Goal: Information Seeking & Learning: Learn about a topic

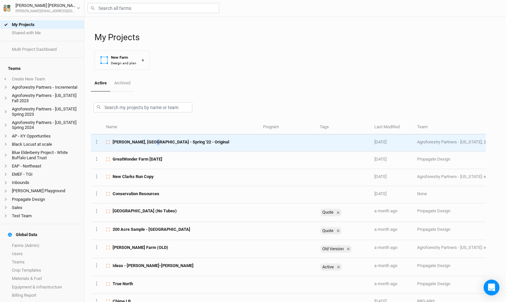
click at [147, 142] on span "[PERSON_NAME], [GEOGRAPHIC_DATA] - Spring '22 - Original" at bounding box center [171, 142] width 117 height 6
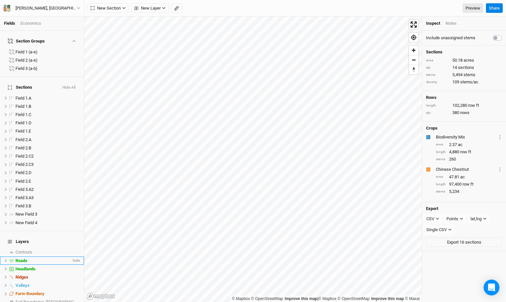
scroll to position [13, 0]
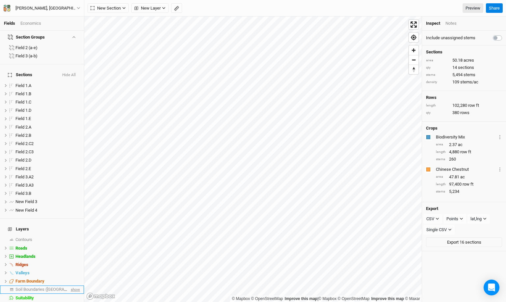
click at [76, 285] on span "show" at bounding box center [74, 289] width 11 height 8
click at [59, 286] on div "Soil Boundaries ([GEOGRAPHIC_DATA])" at bounding box center [43, 288] width 56 height 5
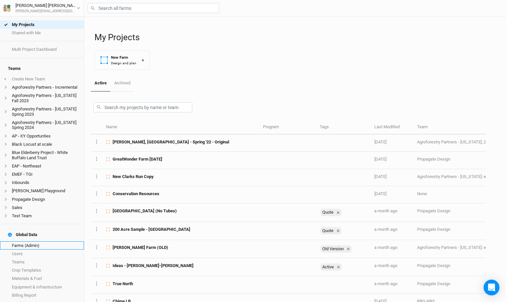
click at [45, 241] on link "Farms (Admin)" at bounding box center [42, 245] width 84 height 8
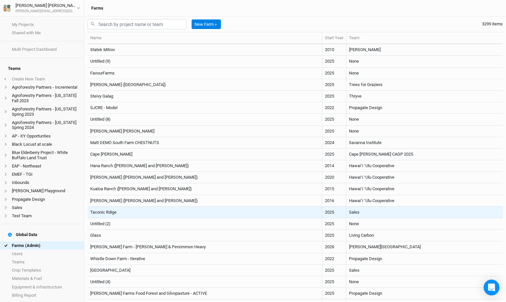
click at [207, 212] on td "Taconic Rdige" at bounding box center [205, 212] width 235 height 12
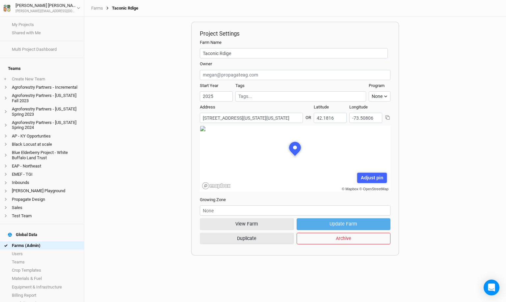
scroll to position [33, 95]
click at [95, 10] on link "Farms" at bounding box center [97, 8] width 12 height 5
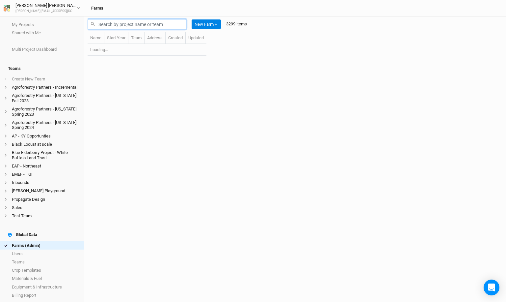
click at [139, 28] on input "text" at bounding box center [137, 24] width 99 height 10
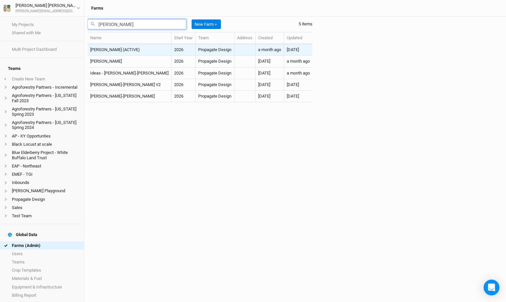
type input "[PERSON_NAME]"
click at [138, 51] on td "[PERSON_NAME] (ACTIVE)" at bounding box center [130, 50] width 84 height 12
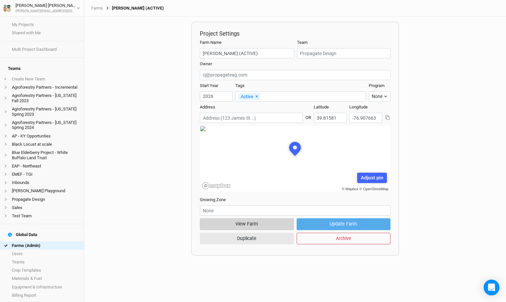
scroll to position [33, 95]
click at [254, 227] on button "View Farm" at bounding box center [247, 224] width 94 height 12
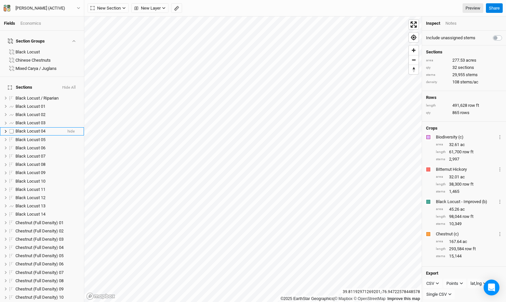
scroll to position [178, 0]
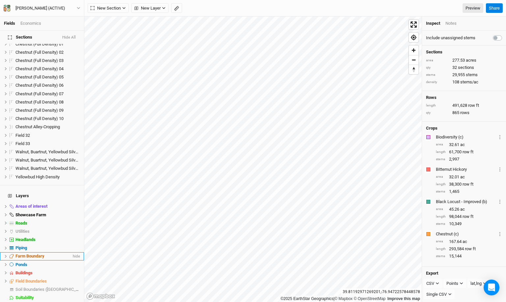
click at [50, 253] on div "Farm Boundary" at bounding box center [43, 255] width 56 height 5
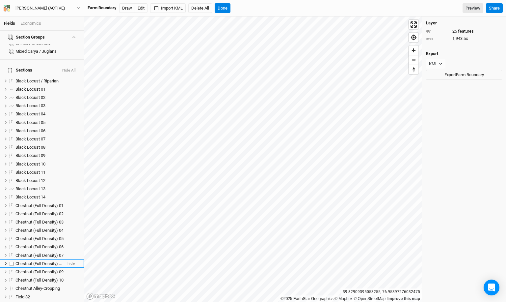
scroll to position [0, 0]
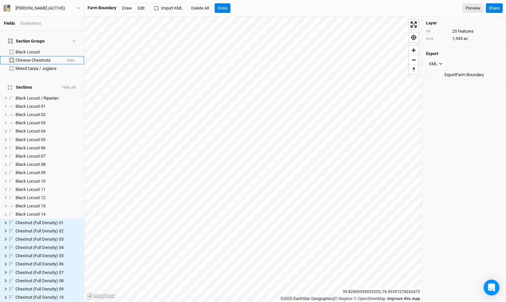
click at [51, 58] on div "Chinese Chestnuts" at bounding box center [38, 60] width 46 height 5
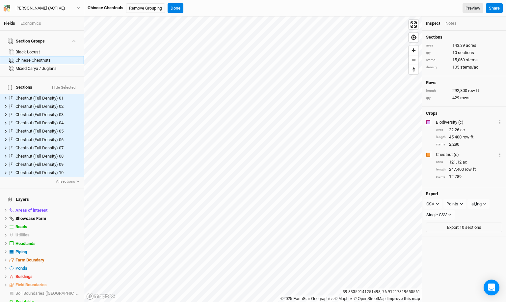
scroll to position [4, 0]
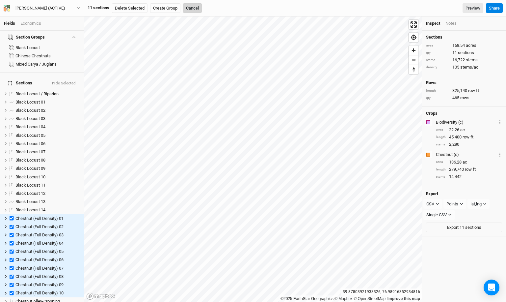
click at [196, 7] on button "Cancel" at bounding box center [192, 8] width 19 height 10
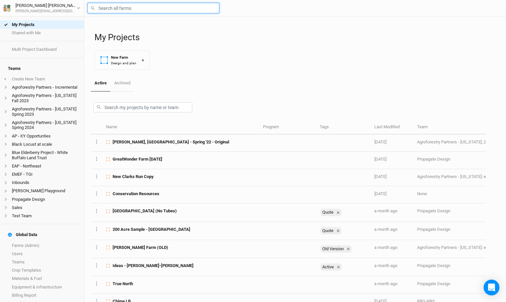
click at [121, 12] on input "text" at bounding box center [154, 8] width 132 height 10
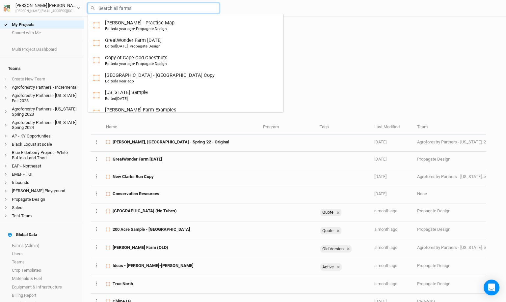
click at [128, 8] on input "text" at bounding box center [154, 8] width 132 height 10
click at [127, 9] on input "text" at bounding box center [154, 8] width 132 height 10
type input "k"
click at [463, 22] on div "My Projects New Farm Design and plan +" at bounding box center [296, 45] width 405 height 59
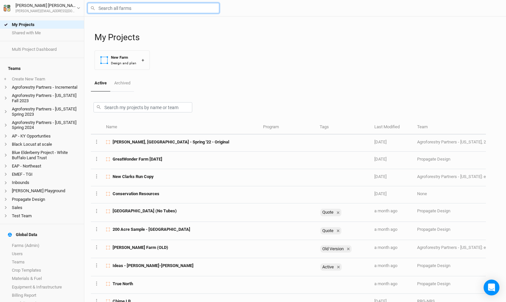
click at [135, 9] on input "text" at bounding box center [154, 8] width 132 height 10
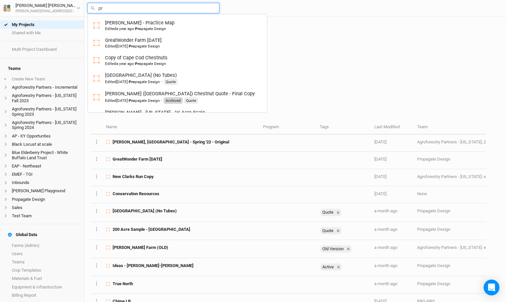
type input "p"
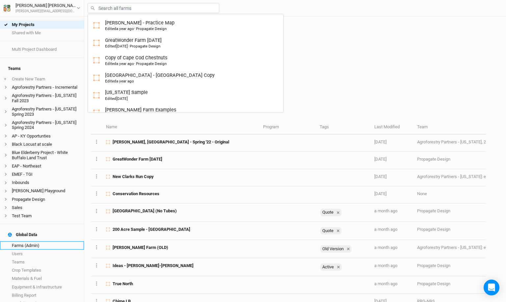
click at [45, 241] on link "Farms (Admin)" at bounding box center [42, 245] width 84 height 8
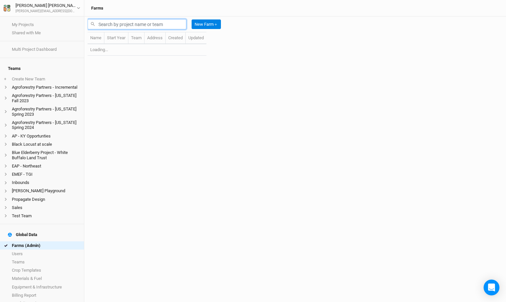
click at [124, 25] on input "text" at bounding box center [137, 24] width 99 height 10
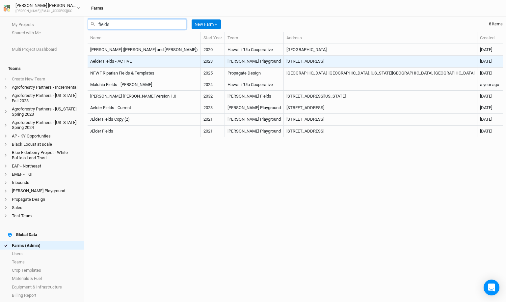
type input "fields"
click at [127, 62] on td "Aelder Fields - ACTIVE" at bounding box center [144, 62] width 113 height 12
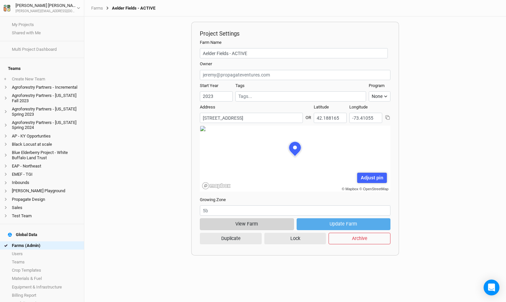
scroll to position [33, 95]
click at [252, 227] on button "View Farm" at bounding box center [247, 224] width 94 height 12
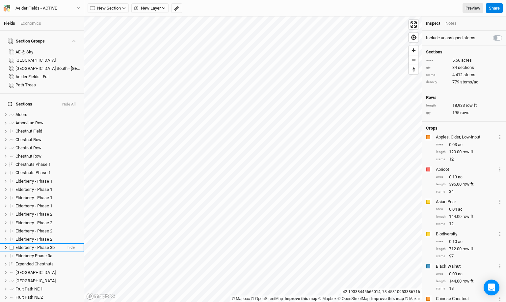
scroll to position [211, 0]
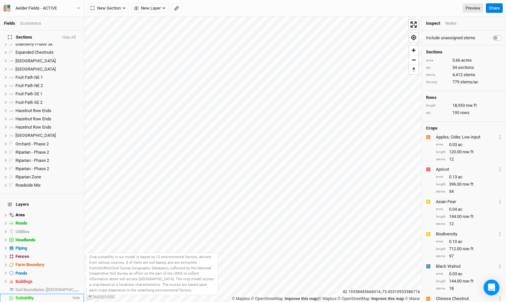
click at [49, 295] on div "Suitability" at bounding box center [43, 297] width 56 height 5
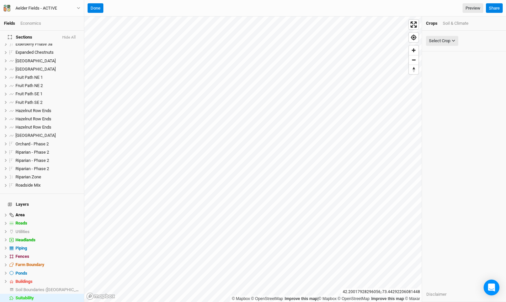
click at [453, 26] on div "Soil & Climate" at bounding box center [456, 23] width 26 height 6
click at [451, 42] on div "Select Attribute" at bounding box center [443, 41] width 29 height 7
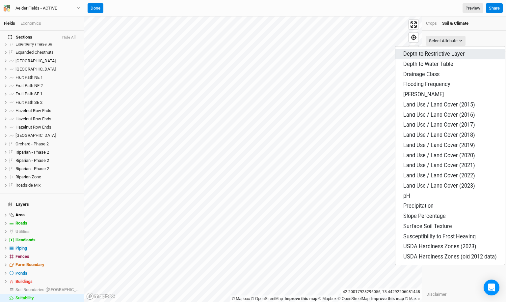
click at [441, 53] on span "Depth to Restrictive Layer" at bounding box center [434, 54] width 62 height 6
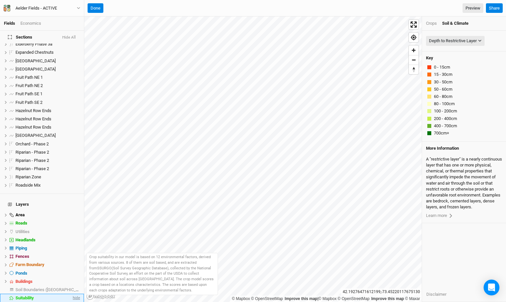
click at [77, 293] on span "hide" at bounding box center [75, 297] width 9 height 8
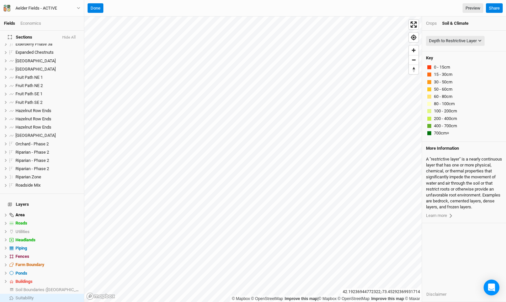
click at [36, 301] on li "Base Layer" at bounding box center [42, 306] width 84 height 8
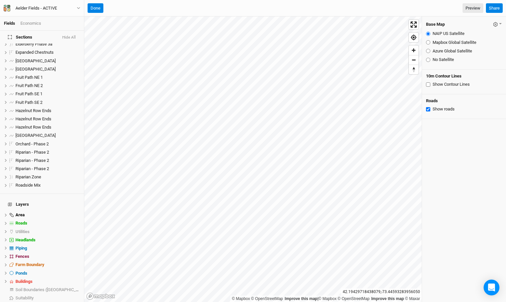
click at [427, 51] on input "Azure Global Satellite" at bounding box center [428, 51] width 4 height 4
radio input "true"
click at [242, 0] on html "Fields Economics Section Groups AE @ Sky Aelder Field South Aelder Field South …" at bounding box center [253, 151] width 506 height 302
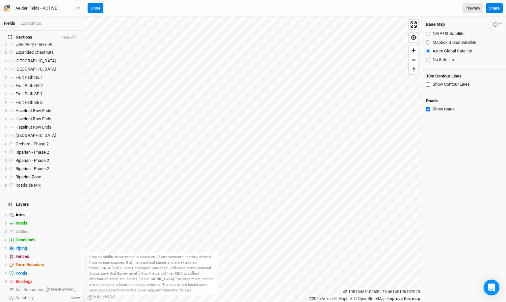
click at [80, 293] on li "Suitability show" at bounding box center [42, 297] width 84 height 8
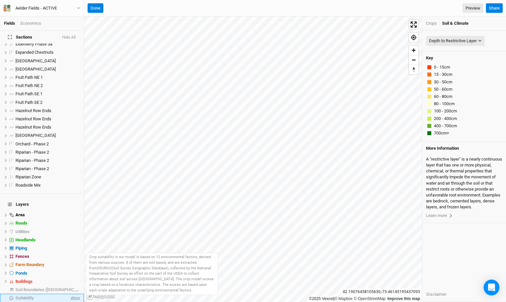
click at [75, 293] on span "show" at bounding box center [74, 297] width 11 height 8
click at [51, 295] on div "Suitability" at bounding box center [43, 297] width 56 height 5
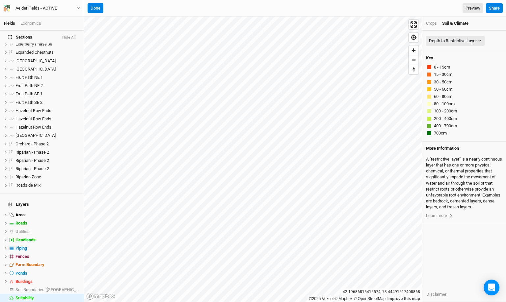
click at [449, 35] on div "Depth to Restrictive Layer None Depth to Restrictive Layer Depth to Water Table…" at bounding box center [464, 41] width 76 height 13
click at [446, 41] on div "Depth to Restrictive Layer" at bounding box center [453, 41] width 48 height 7
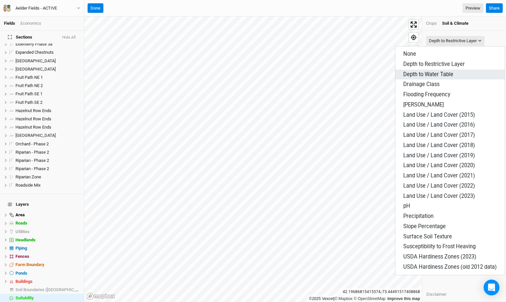
click at [443, 73] on span "Depth to Water Table" at bounding box center [428, 74] width 50 height 6
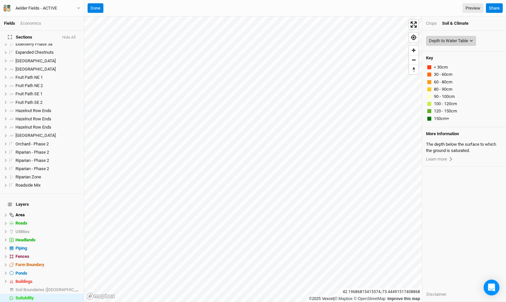
click at [444, 39] on div "Depth to Water Table" at bounding box center [448, 41] width 39 height 7
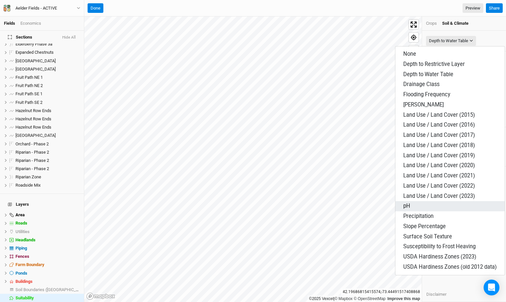
click at [429, 206] on button "pH" at bounding box center [449, 206] width 109 height 10
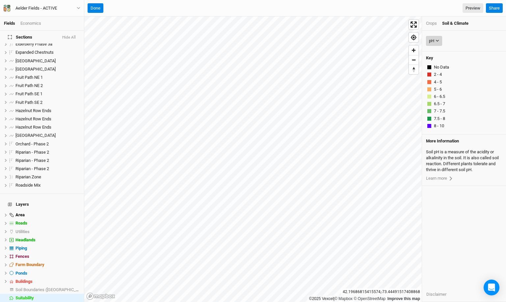
click at [434, 41] on div "pH" at bounding box center [431, 41] width 5 height 7
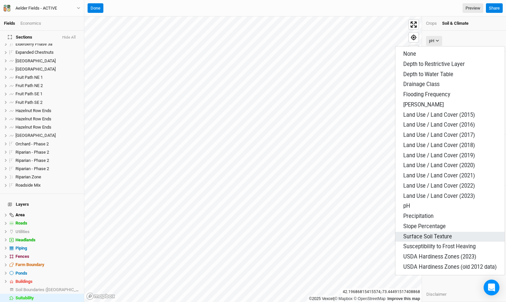
click at [434, 231] on button "Surface Soil Texture" at bounding box center [449, 236] width 109 height 10
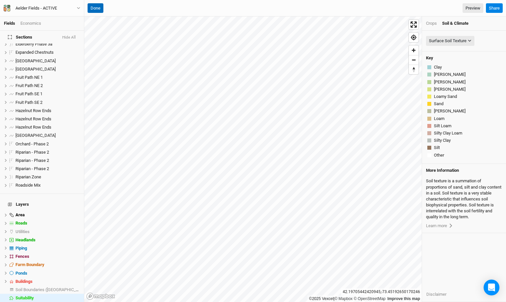
click at [94, 7] on button "Done" at bounding box center [96, 8] width 16 height 10
